Goal: Navigation & Orientation: Go to known website

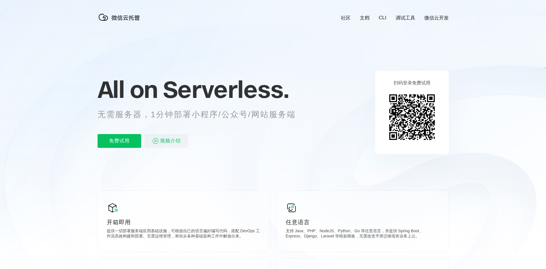
scroll to position [0, 1021]
